Goal: Transaction & Acquisition: Purchase product/service

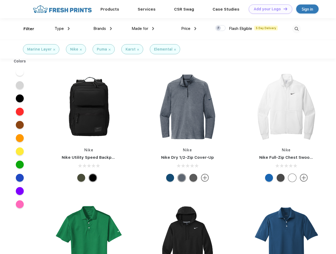
click at [269, 9] on link "Add your Logo Design Tool" at bounding box center [271, 8] width 44 height 9
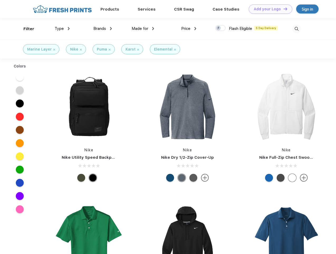
click at [0, 0] on div "Design Tool" at bounding box center [0, 0] width 0 height 0
click at [283, 9] on link "Add your Logo Design Tool" at bounding box center [271, 8] width 44 height 9
click at [25, 29] on div "Filter" at bounding box center [29, 29] width 11 height 6
click at [62, 29] on span "Type" at bounding box center [59, 28] width 9 height 5
click at [103, 29] on span "Brands" at bounding box center [99, 28] width 13 height 5
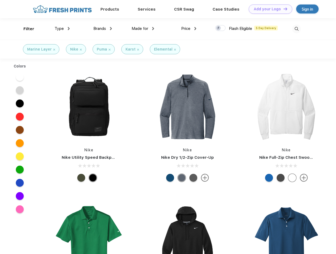
click at [143, 29] on span "Made for" at bounding box center [140, 28] width 17 height 5
click at [189, 29] on span "Price" at bounding box center [185, 28] width 9 height 5
click at [221, 28] on div at bounding box center [220, 28] width 10 height 6
click at [219, 28] on input "checkbox" at bounding box center [216, 26] width 3 height 3
click at [297, 29] on img at bounding box center [297, 29] width 9 height 9
